Goal: Book appointment/travel/reservation

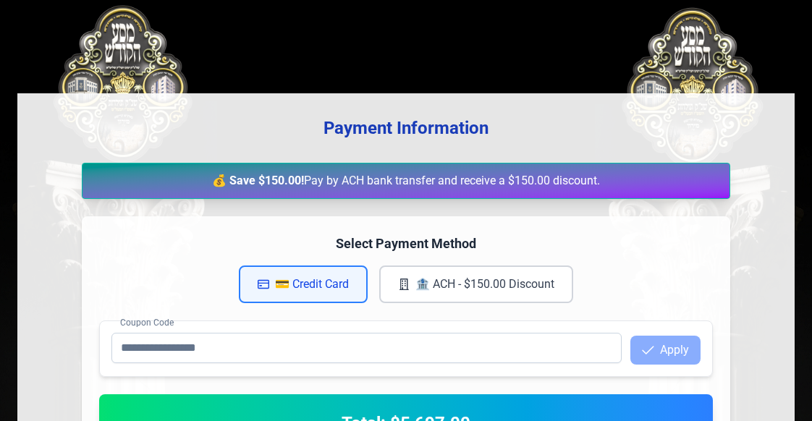
scroll to position [362, 0]
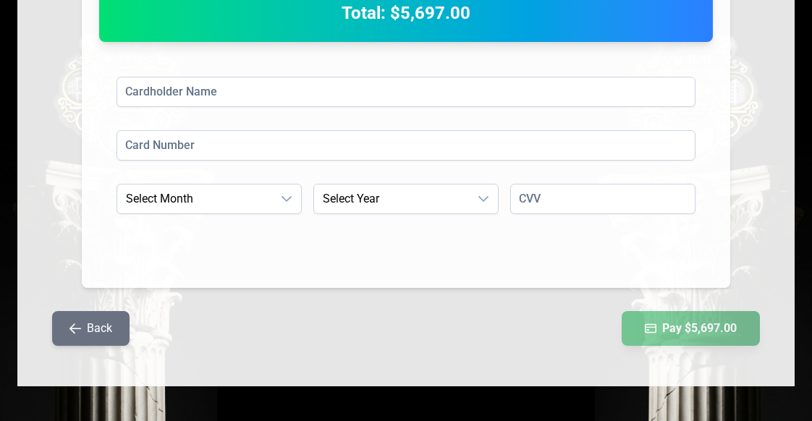
click at [113, 336] on button "Back" at bounding box center [90, 328] width 77 height 35
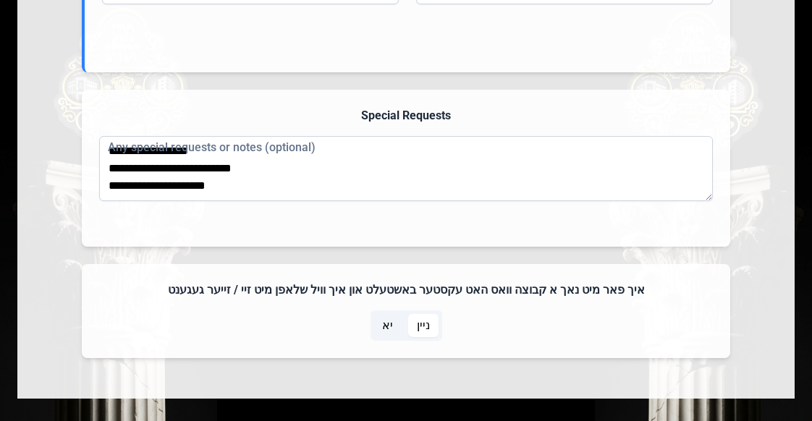
scroll to position [1781, 0]
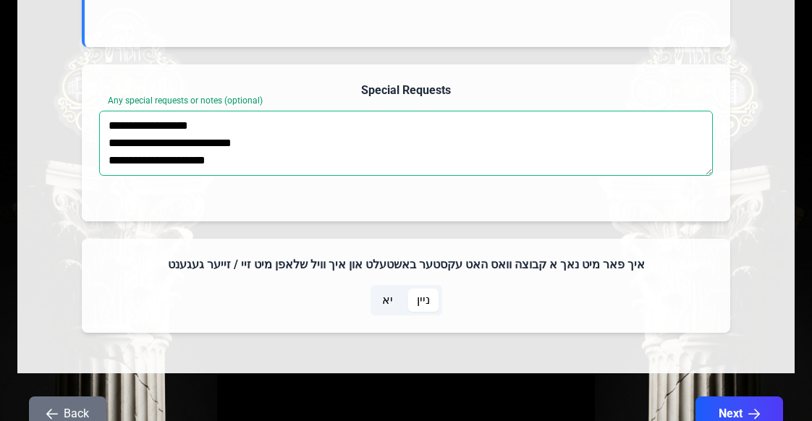
click at [189, 144] on textarea "**********" at bounding box center [406, 143] width 614 height 65
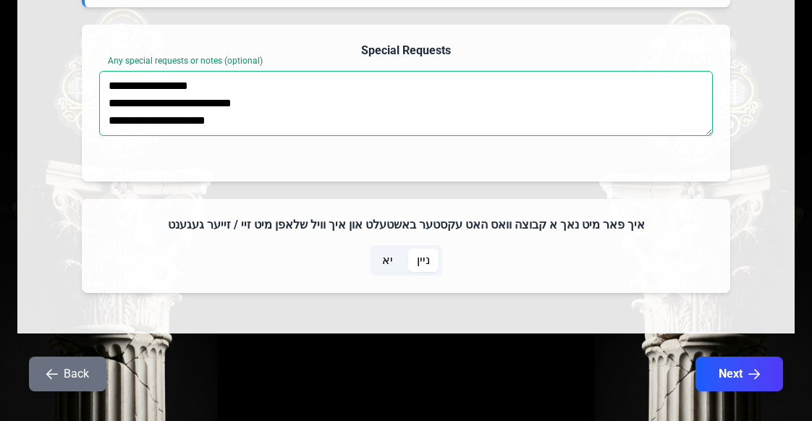
scroll to position [1843, 0]
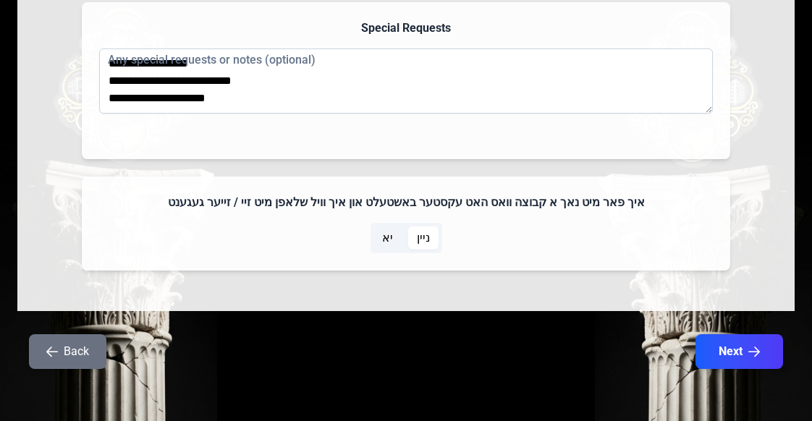
click at [54, 355] on icon "button" at bounding box center [52, 352] width 12 height 12
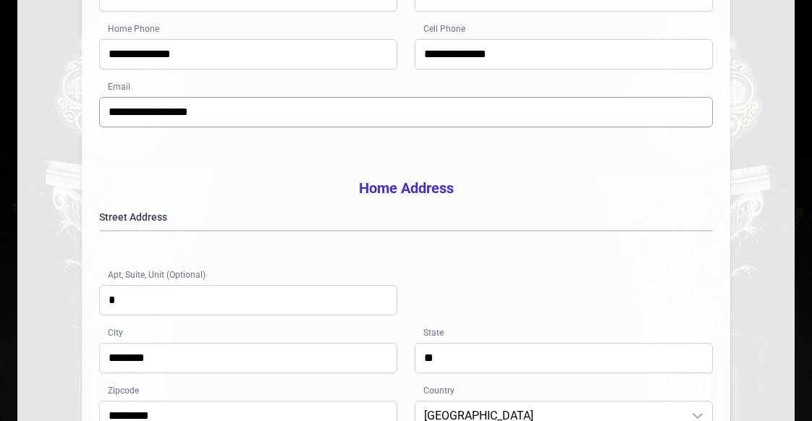
scroll to position [258, 0]
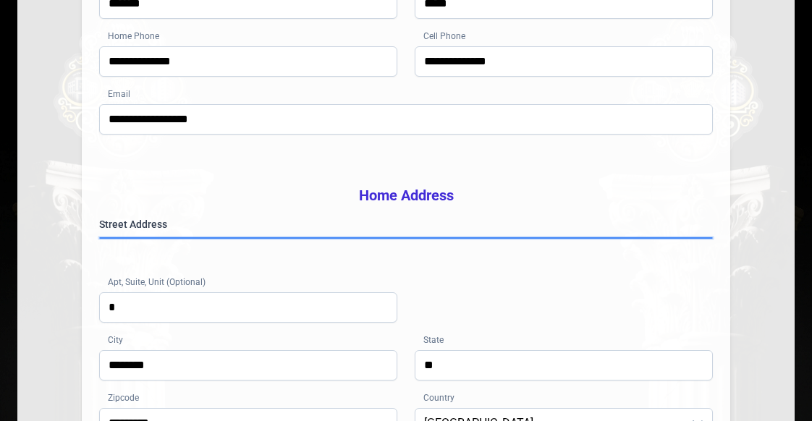
click at [100, 238] on gmp-place-autocomplete at bounding box center [100, 238] width 0 height 0
type input "*****"
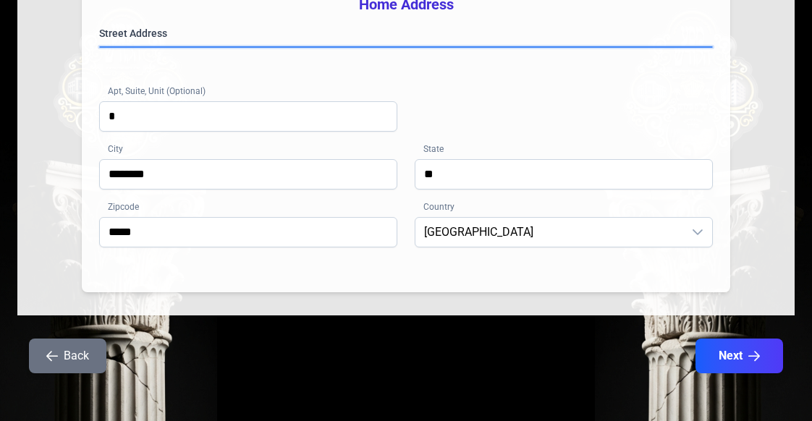
scroll to position [475, 0]
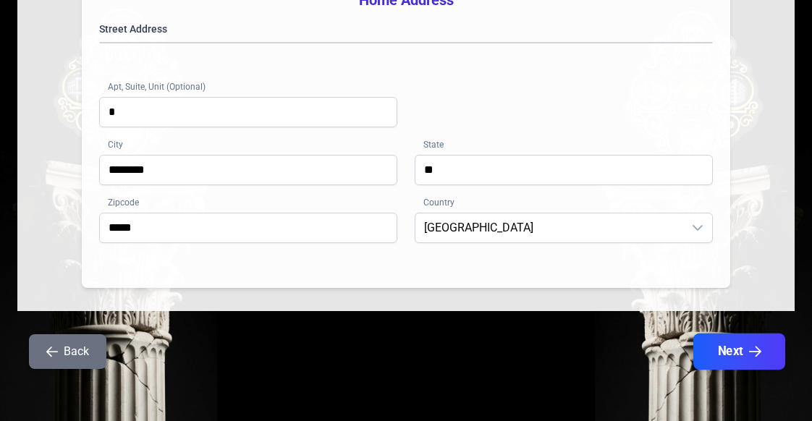
click at [747, 366] on button "Next" at bounding box center [739, 352] width 92 height 36
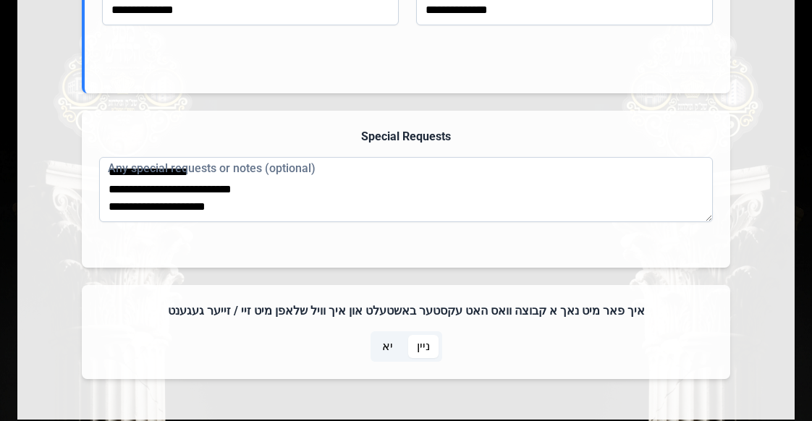
scroll to position [1843, 0]
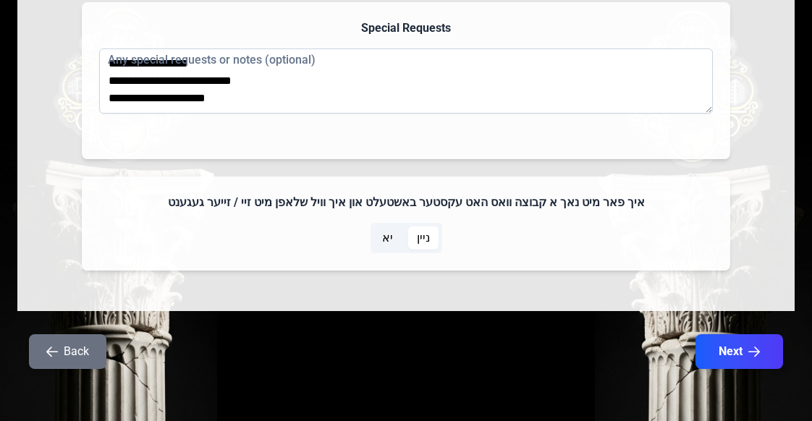
click at [104, 349] on button "Back" at bounding box center [67, 351] width 77 height 35
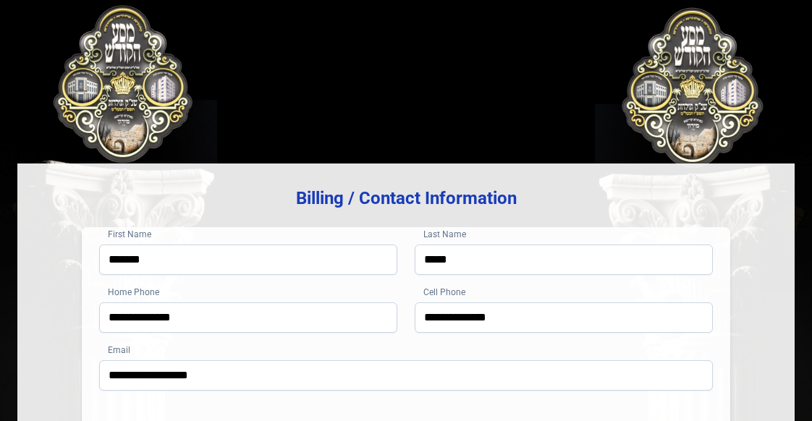
scroll to position [475, 0]
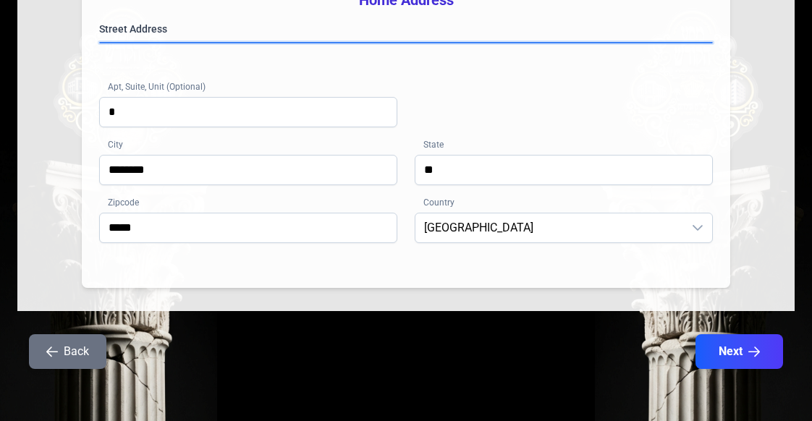
click at [100, 43] on gmp-place-autocomplete at bounding box center [100, 43] width 0 height 0
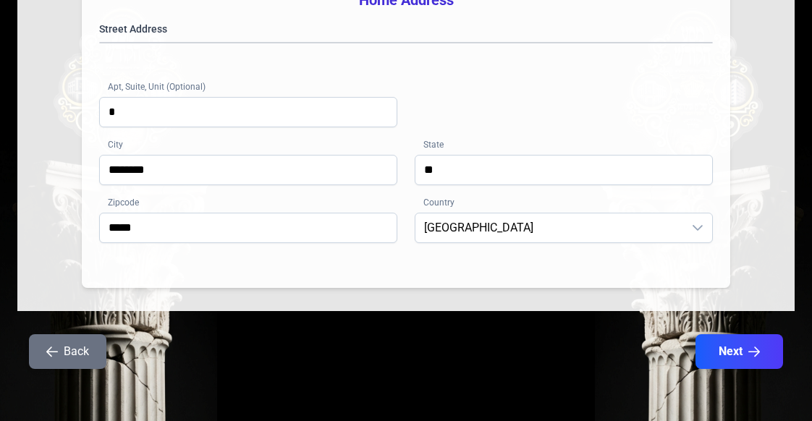
click at [689, 336] on div "Back Next" at bounding box center [405, 360] width 777 height 52
click at [748, 343] on button "Next" at bounding box center [739, 352] width 92 height 36
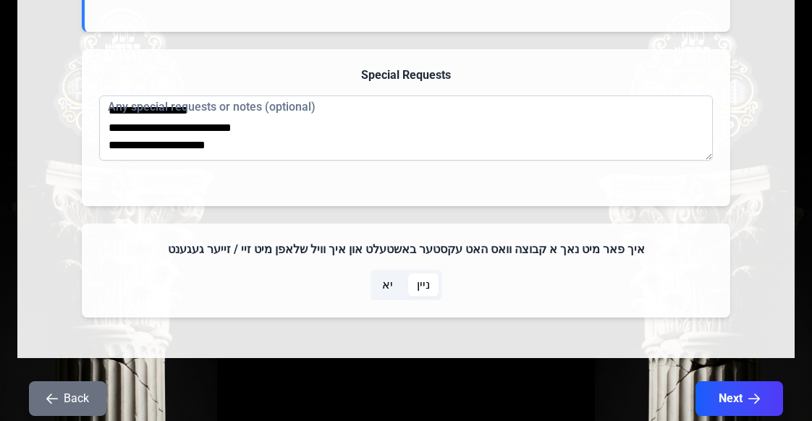
scroll to position [1771, 0]
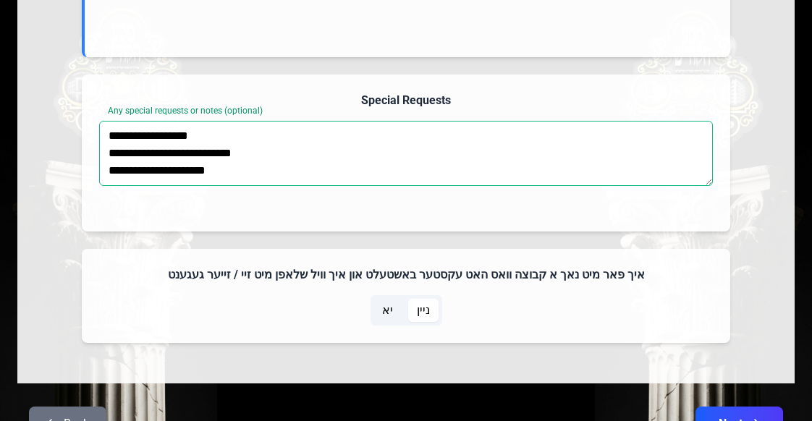
click at [170, 166] on textarea "**********" at bounding box center [406, 153] width 614 height 65
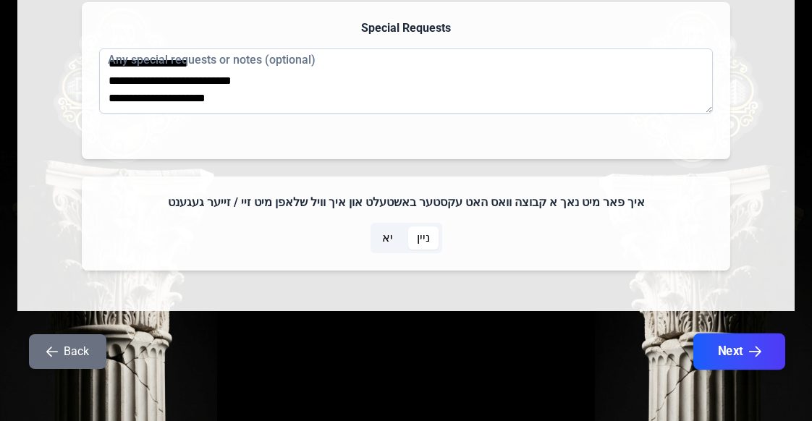
click at [712, 347] on button "Next" at bounding box center [739, 352] width 92 height 36
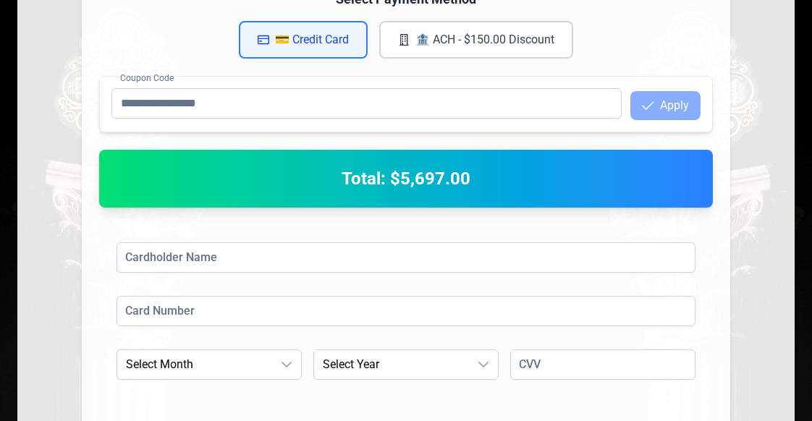
scroll to position [337, 0]
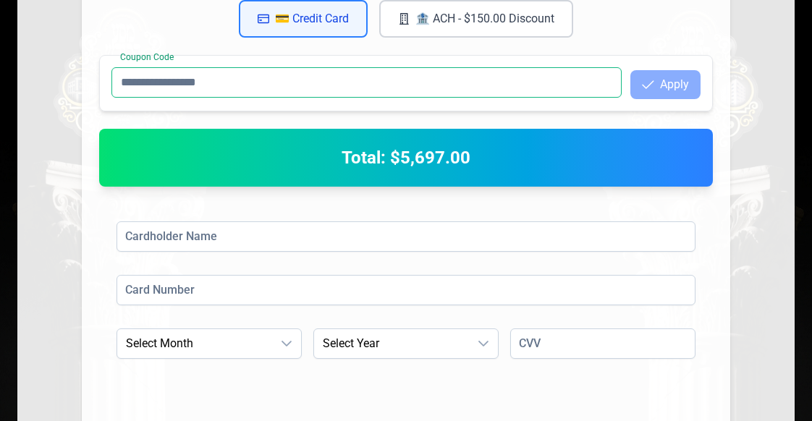
click at [134, 90] on input "Coupon Code" at bounding box center [366, 82] width 510 height 30
click at [134, 88] on input "Coupon Code" at bounding box center [366, 82] width 510 height 30
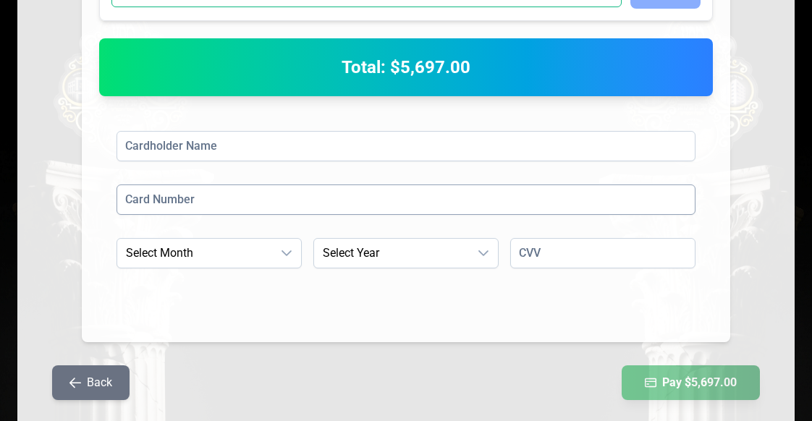
scroll to position [434, 0]
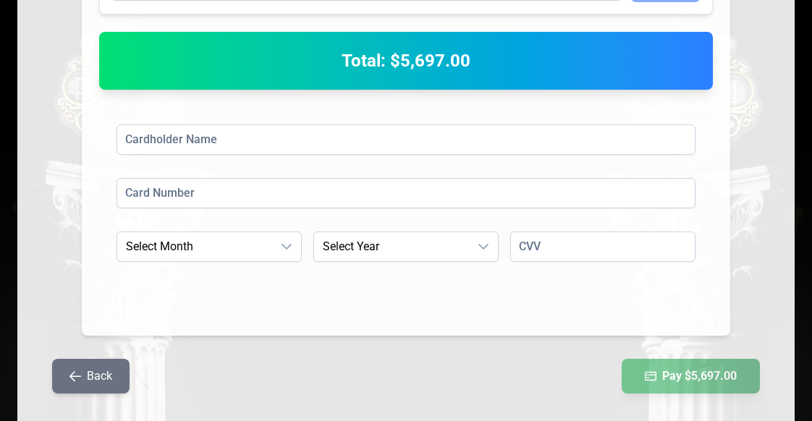
click at [380, 320] on div "Select Payment Method 💳 Credit Card 🏦 ACH - $150.00 Discount Coupon Code Apply …" at bounding box center [406, 95] width 648 height 482
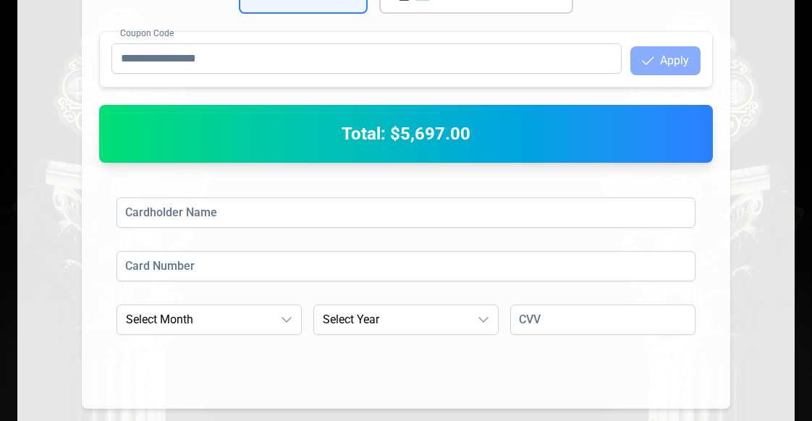
scroll to position [362, 0]
